Goal: Task Accomplishment & Management: Complete application form

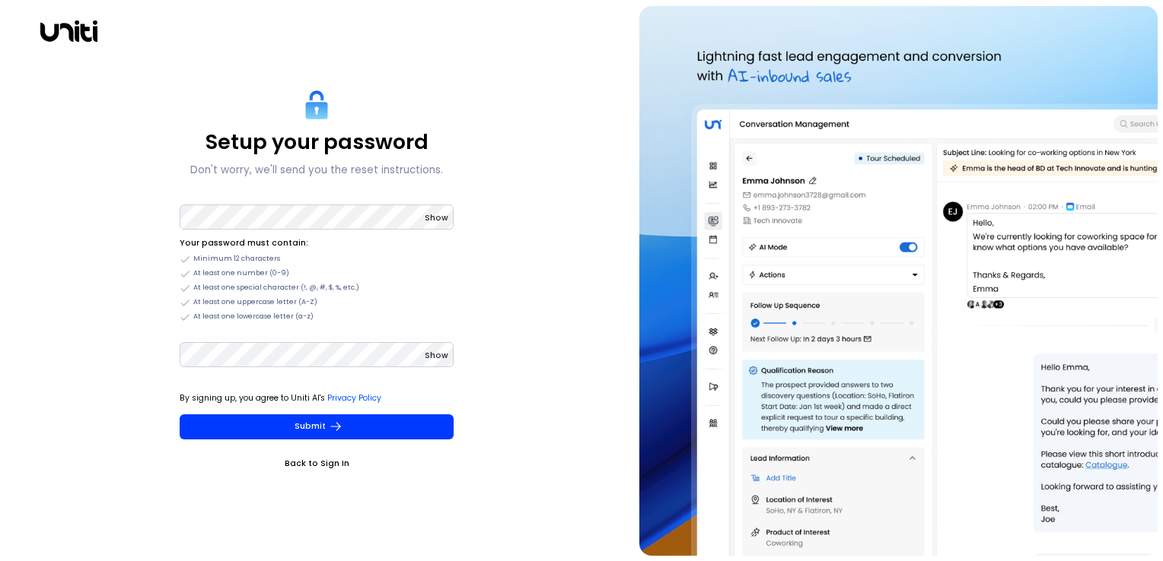
drag, startPoint x: 0, startPoint y: 0, endPoint x: 850, endPoint y: 337, distance: 914.2
click at [850, 337] on img at bounding box center [898, 281] width 518 height 550
click at [437, 215] on span "Show" at bounding box center [437, 217] width 24 height 11
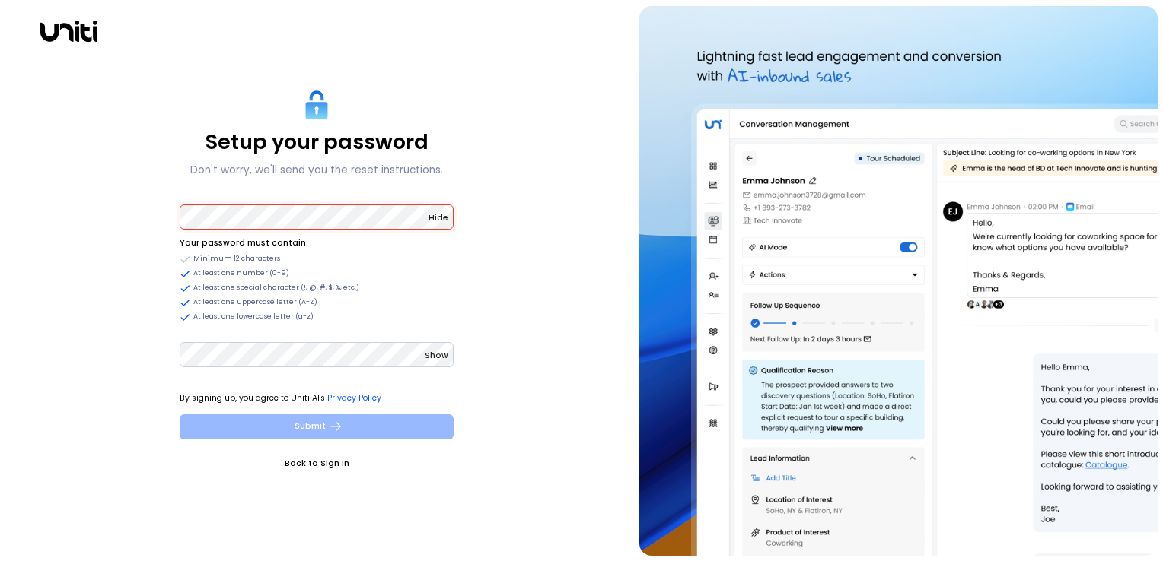
click at [265, 415] on button "Submit" at bounding box center [317, 427] width 274 height 25
click at [377, 418] on button "Submit" at bounding box center [317, 427] width 274 height 25
click at [353, 427] on button "Submit" at bounding box center [317, 427] width 274 height 25
click at [329, 426] on icon "submit" at bounding box center [336, 427] width 14 height 14
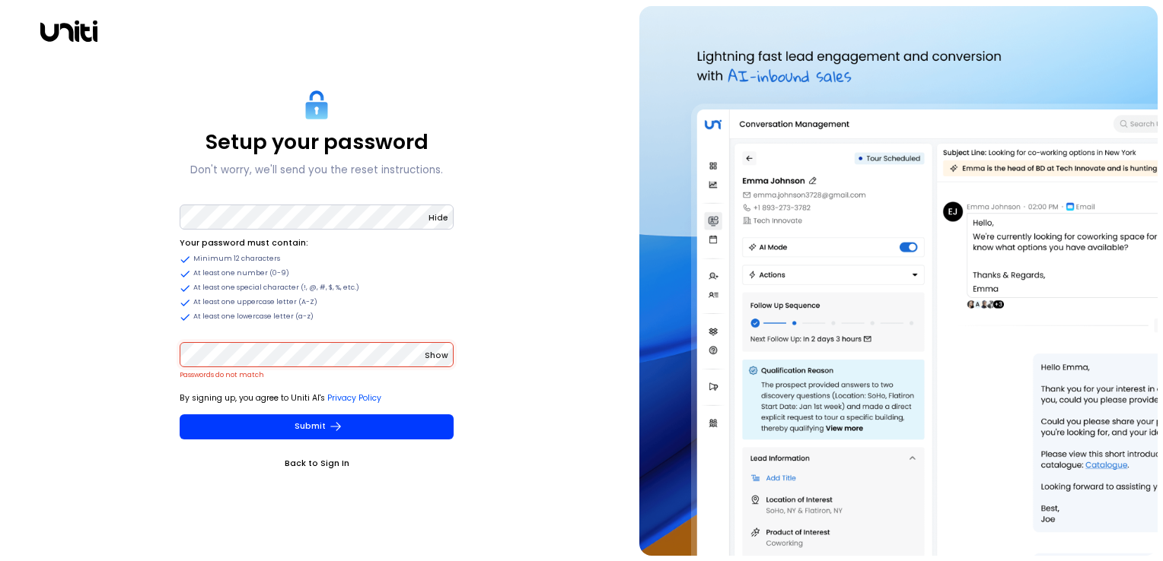
click at [102, 332] on div "Setup your password Don't worry, we'll send you the reset instructions. Hide Yo…" at bounding box center [317, 281] width 622 height 550
click at [428, 358] on span "Show" at bounding box center [437, 355] width 24 height 11
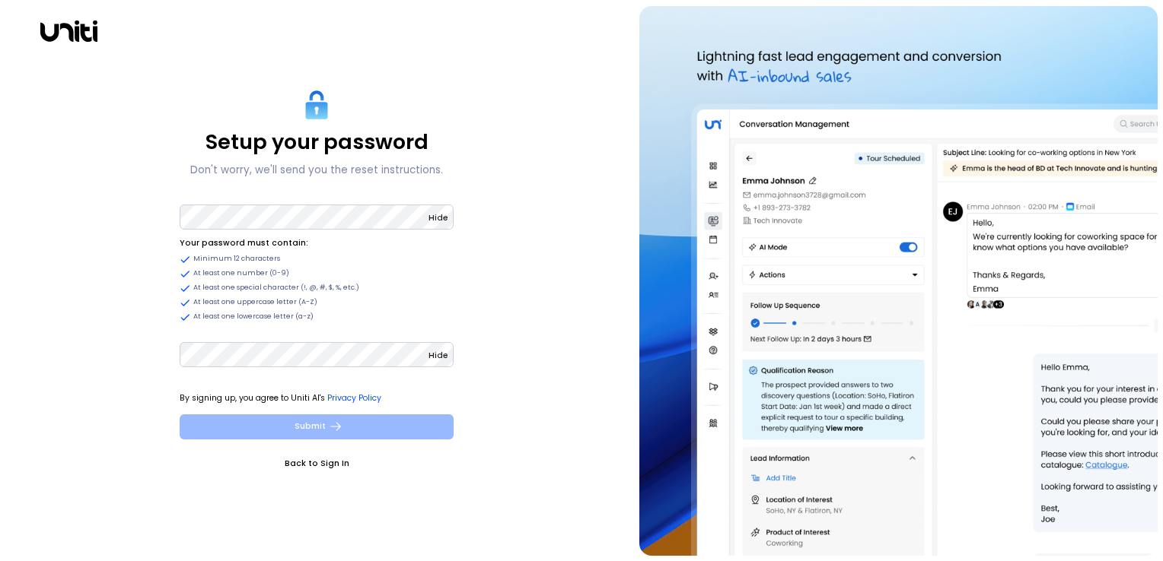
click at [353, 418] on button "Submit" at bounding box center [317, 427] width 274 height 25
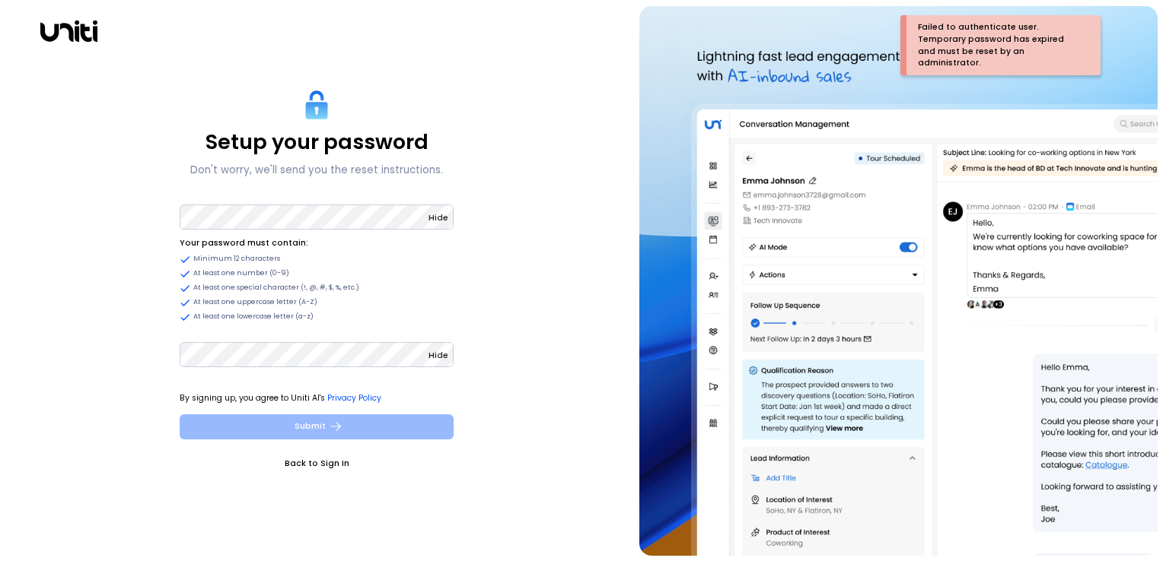
click at [298, 425] on button "Submit" at bounding box center [317, 427] width 274 height 25
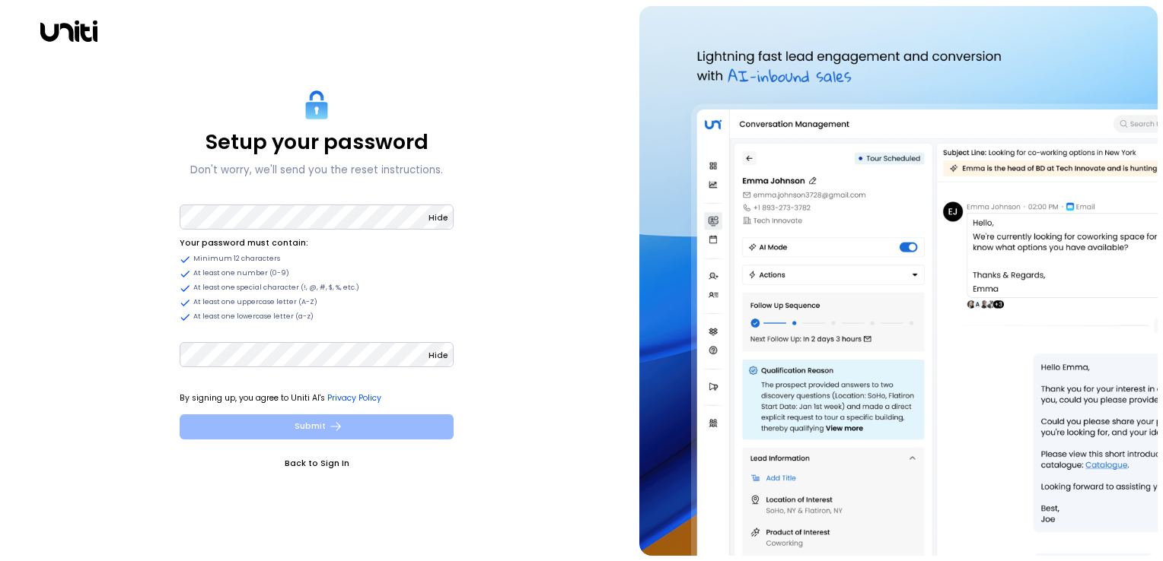
click at [415, 416] on button "Submit" at bounding box center [317, 427] width 274 height 25
click at [364, 431] on button "Submit" at bounding box center [317, 427] width 274 height 25
